Goal: Information Seeking & Learning: Compare options

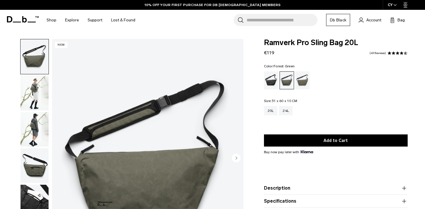
click at [41, 87] on img "button" at bounding box center [35, 93] width 28 height 35
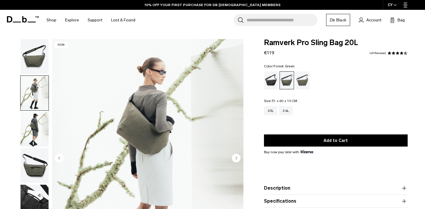
click at [33, 125] on img "button" at bounding box center [35, 129] width 28 height 35
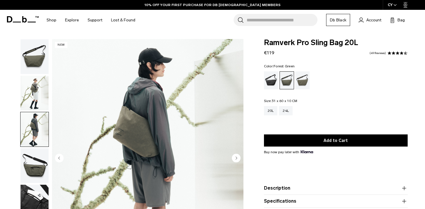
click at [33, 159] on img "button" at bounding box center [35, 165] width 28 height 35
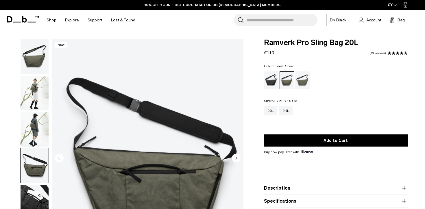
click at [33, 159] on img "button" at bounding box center [35, 165] width 28 height 35
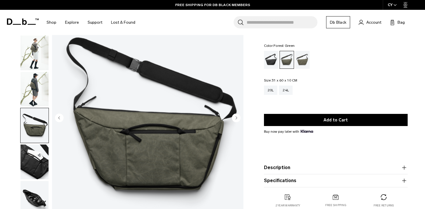
click at [32, 159] on img "button" at bounding box center [35, 162] width 28 height 35
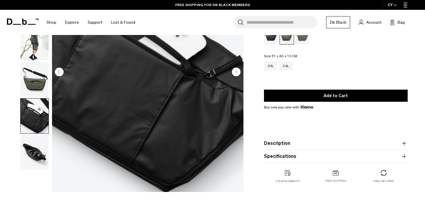
scroll to position [87, 0]
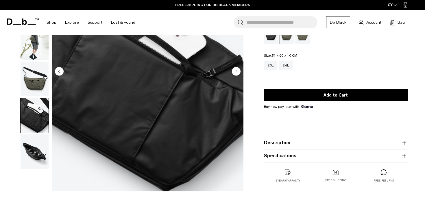
click at [36, 151] on img "button" at bounding box center [35, 152] width 28 height 35
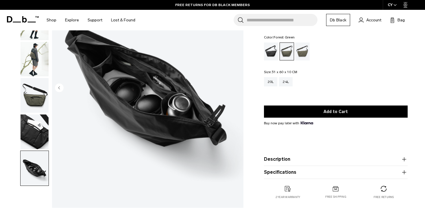
scroll to position [70, 0]
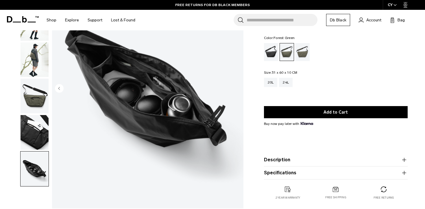
click at [35, 134] on img "button" at bounding box center [35, 132] width 28 height 35
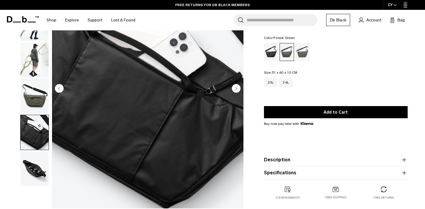
click at [35, 98] on img "button" at bounding box center [35, 96] width 28 height 35
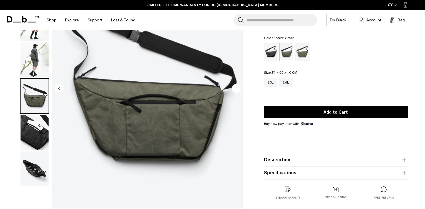
click at [37, 78] on button "button" at bounding box center [34, 95] width 29 height 35
click at [37, 60] on img "button" at bounding box center [35, 60] width 28 height 35
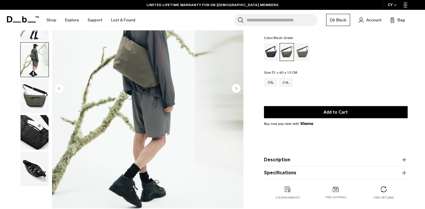
click at [300, 49] on div "Mash Green" at bounding box center [302, 52] width 15 height 18
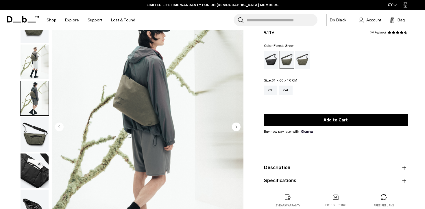
scroll to position [0, 0]
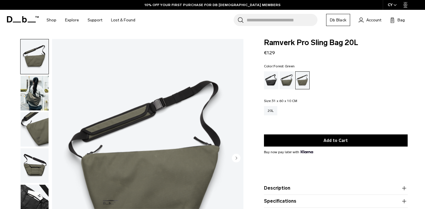
click at [290, 82] on div "Forest Green" at bounding box center [287, 80] width 15 height 18
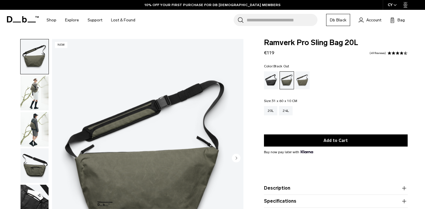
click at [275, 82] on div "Black Out" at bounding box center [271, 80] width 15 height 18
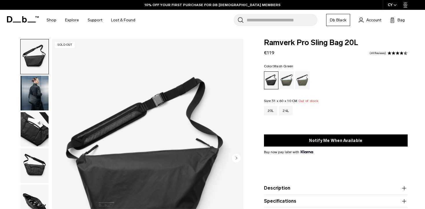
click at [297, 81] on div "Mash Green" at bounding box center [302, 80] width 15 height 18
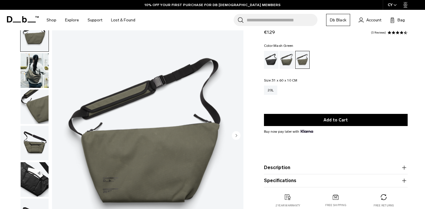
scroll to position [44, 0]
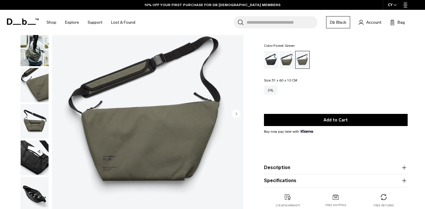
click at [282, 63] on div "Forest Green" at bounding box center [287, 60] width 15 height 18
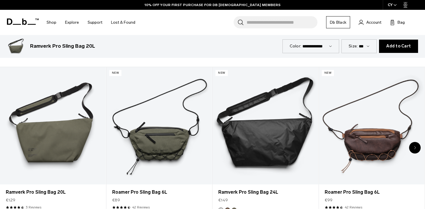
scroll to position [287, 0]
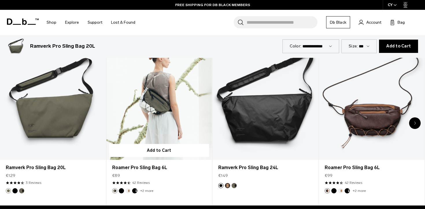
click at [172, 107] on link "Roamer Pro Sling Bag 6L" at bounding box center [159, 101] width 106 height 117
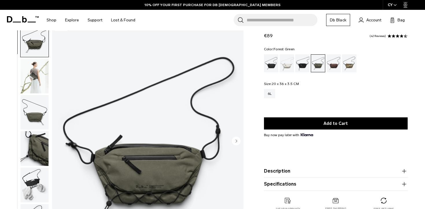
scroll to position [20, 0]
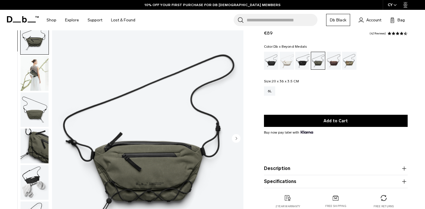
click at [346, 63] on div "Db x Beyond Medals" at bounding box center [349, 61] width 15 height 18
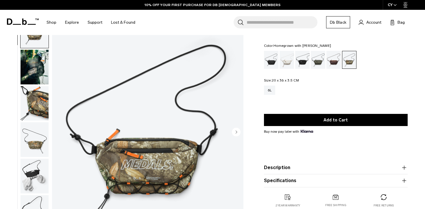
scroll to position [25, 0]
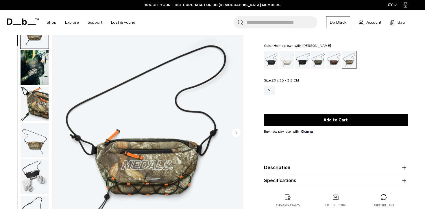
click at [333, 60] on div "Homegrown with Lu" at bounding box center [334, 60] width 15 height 18
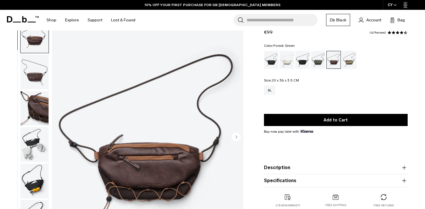
click at [324, 55] on div "Forest Green" at bounding box center [318, 60] width 15 height 18
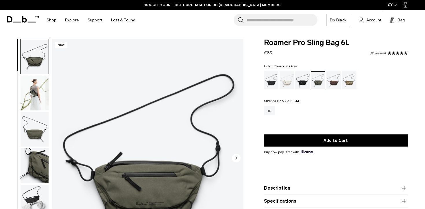
click at [309, 73] on div "Charcoal Grey" at bounding box center [302, 80] width 15 height 18
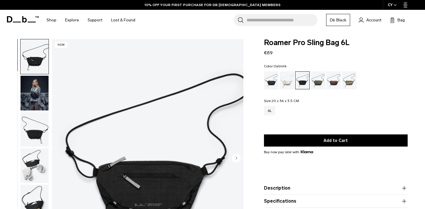
click at [290, 79] on div "Oatmilk" at bounding box center [287, 80] width 15 height 18
